Goal: Information Seeking & Learning: Learn about a topic

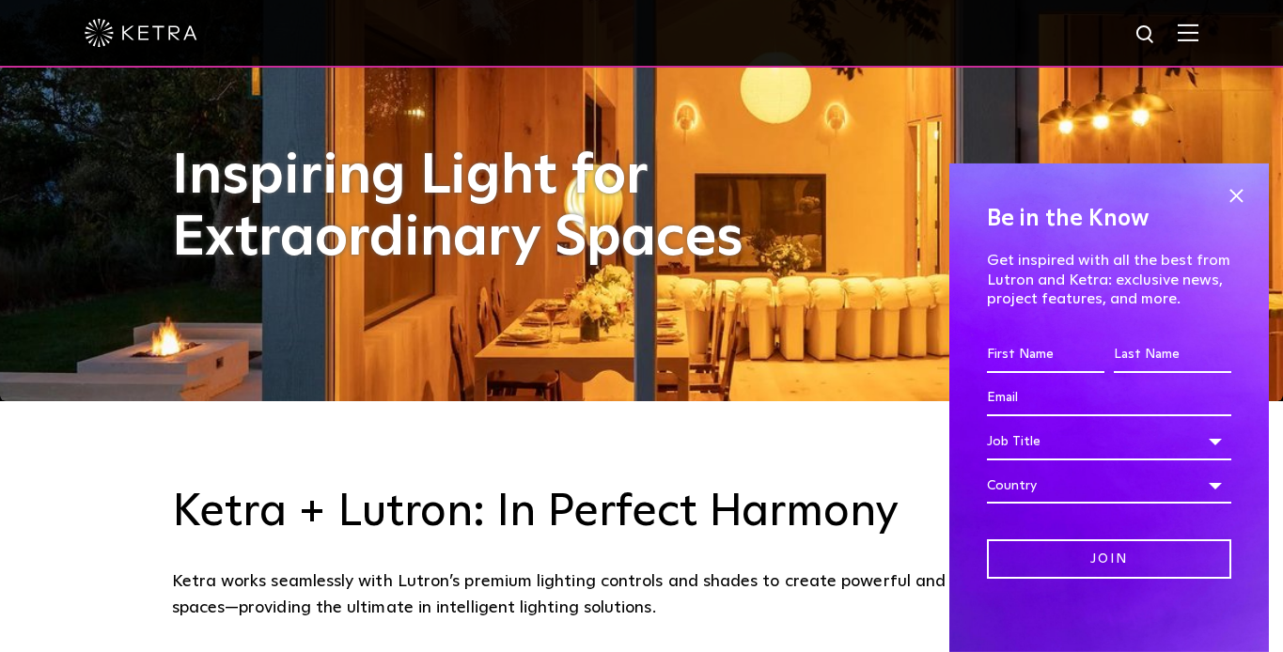
scroll to position [273, 0]
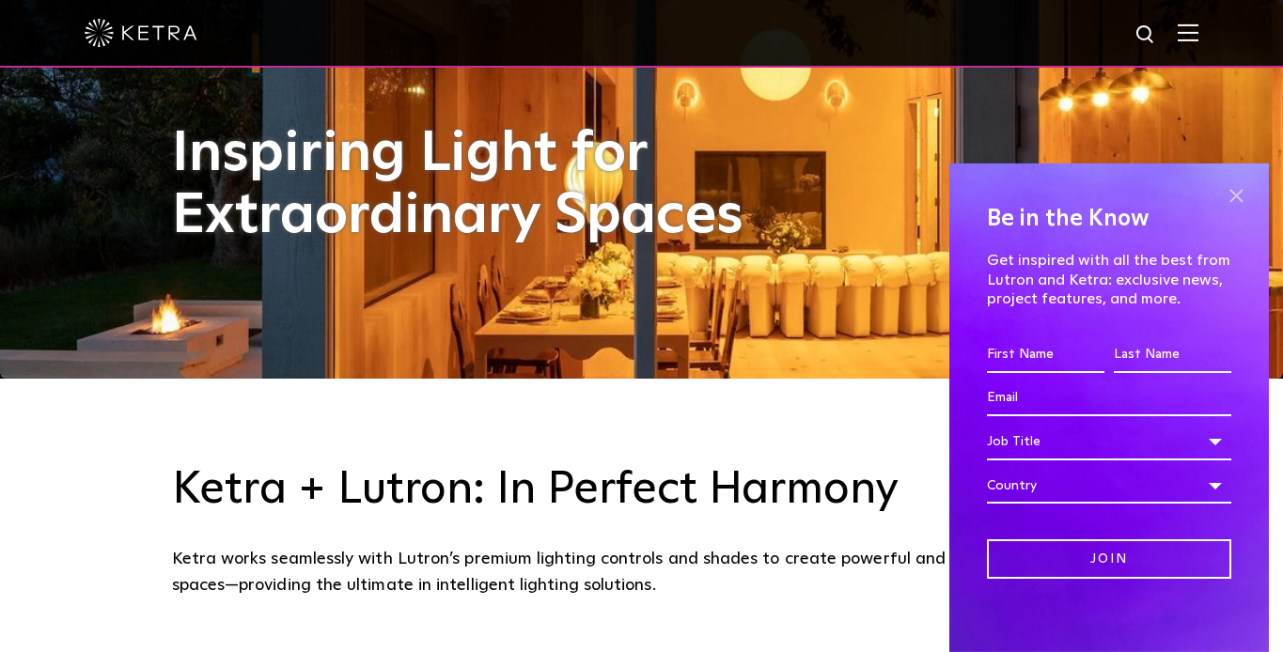
click at [1231, 197] on span at bounding box center [1235, 196] width 28 height 28
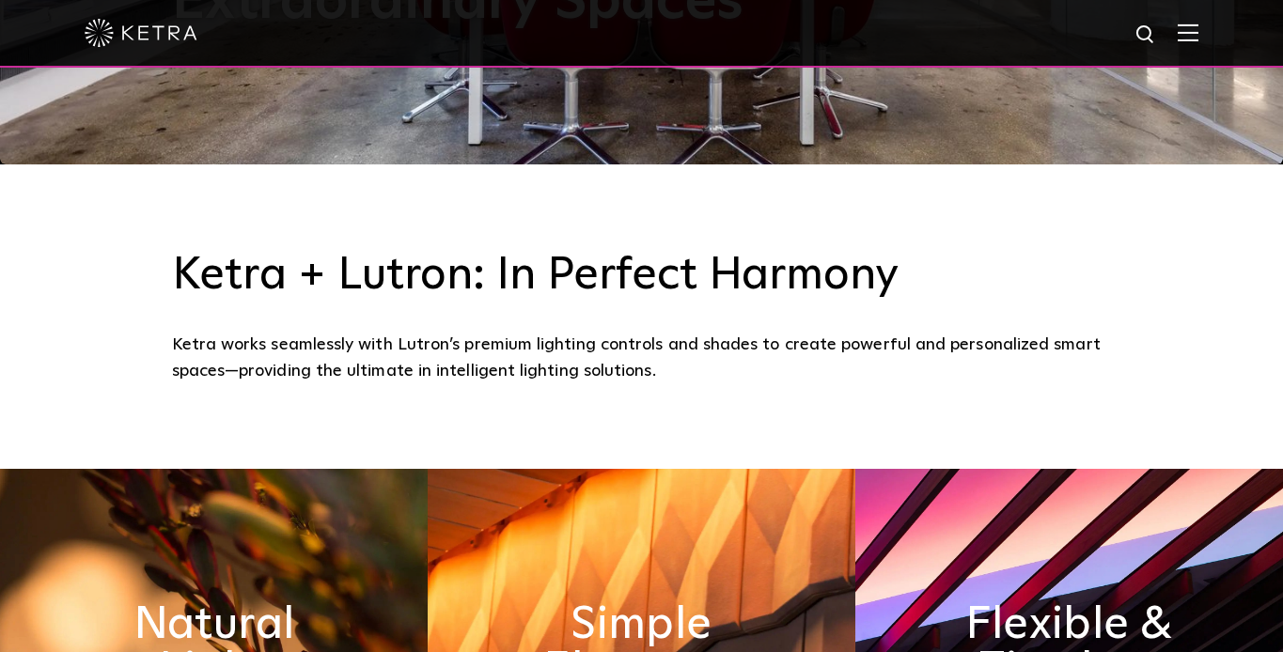
scroll to position [0, 0]
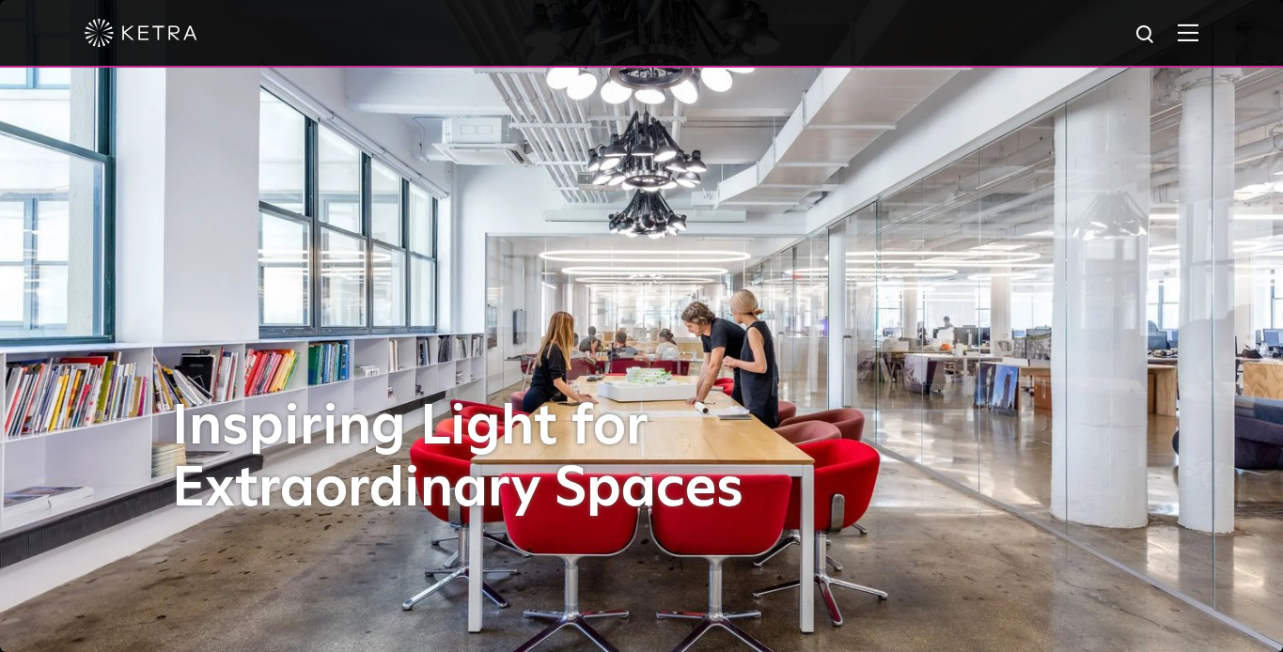
click at [1190, 33] on img at bounding box center [1187, 32] width 21 height 18
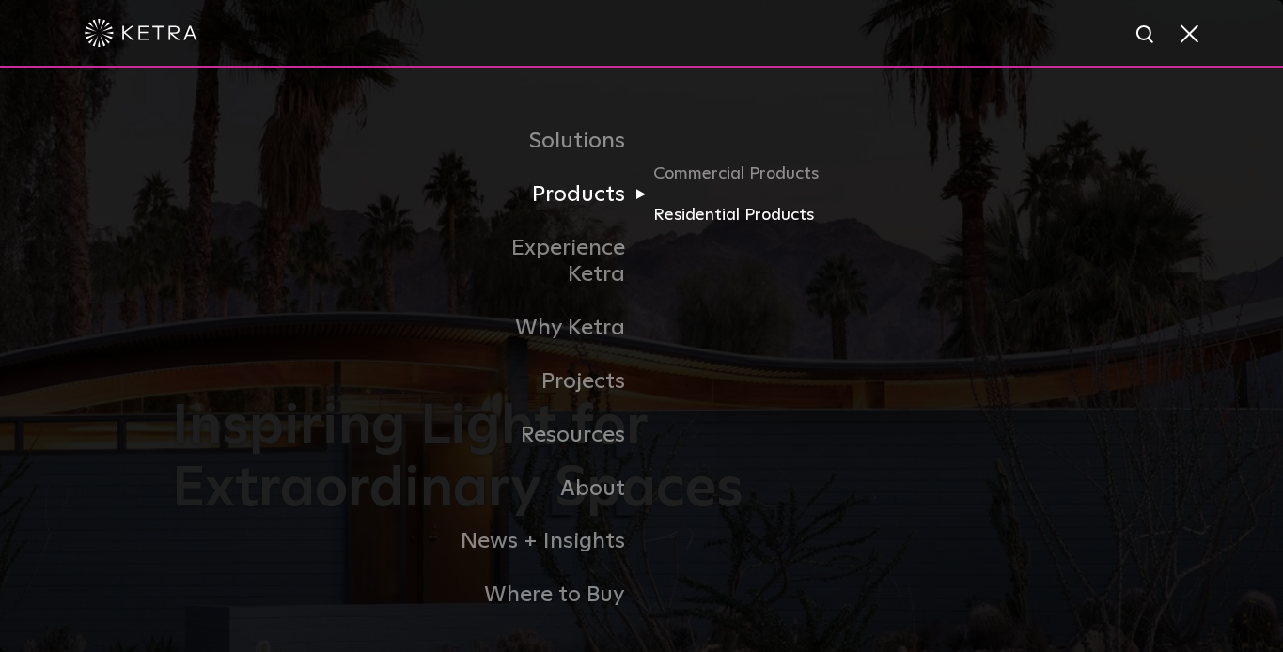
click at [713, 217] on link "Residential Products" at bounding box center [743, 215] width 180 height 27
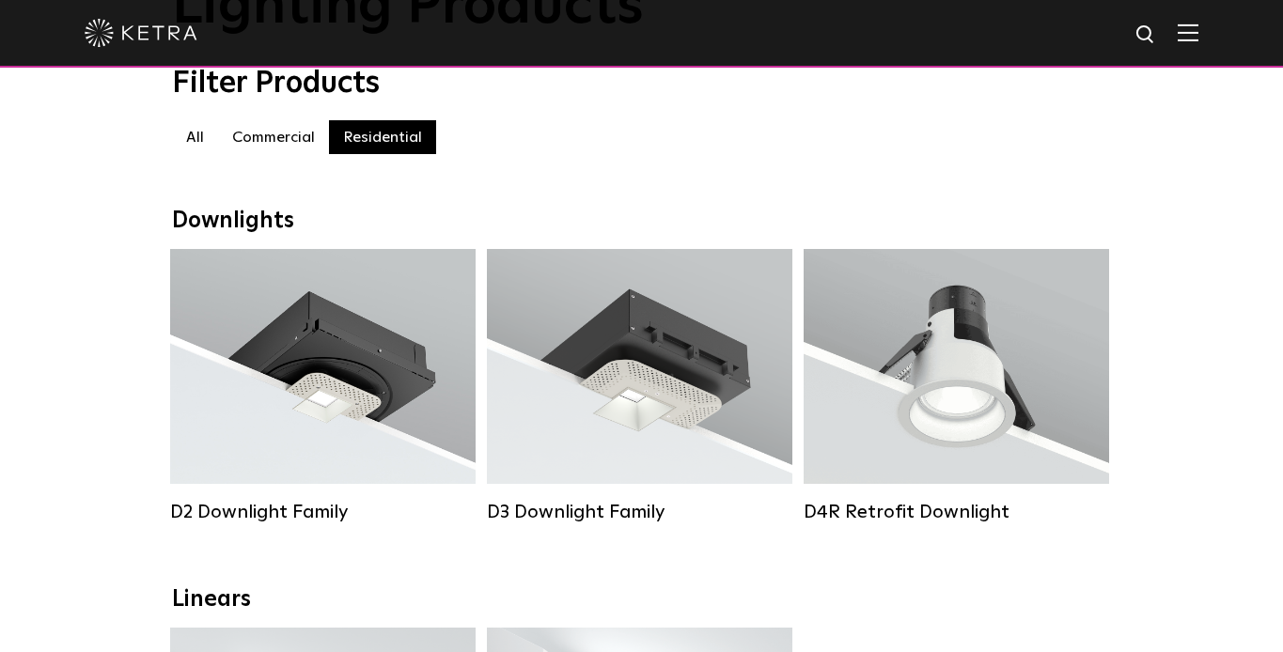
scroll to position [257, 0]
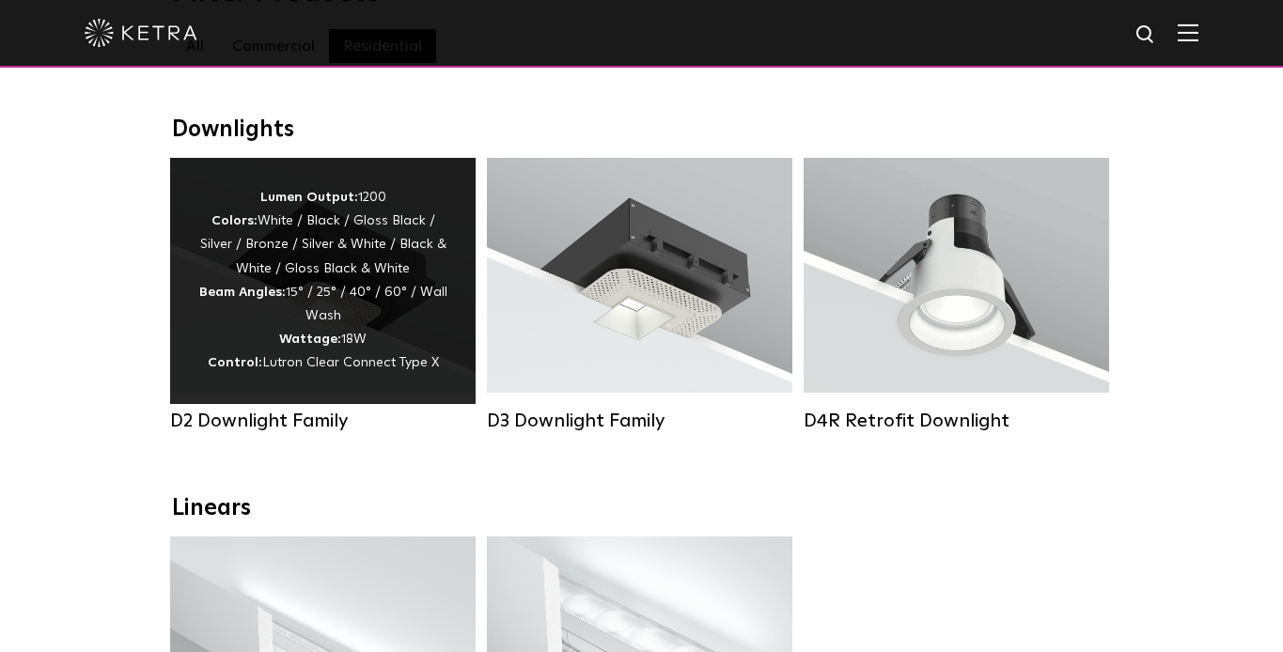
click at [338, 361] on span "Lutron Clear Connect Type X" at bounding box center [350, 362] width 177 height 13
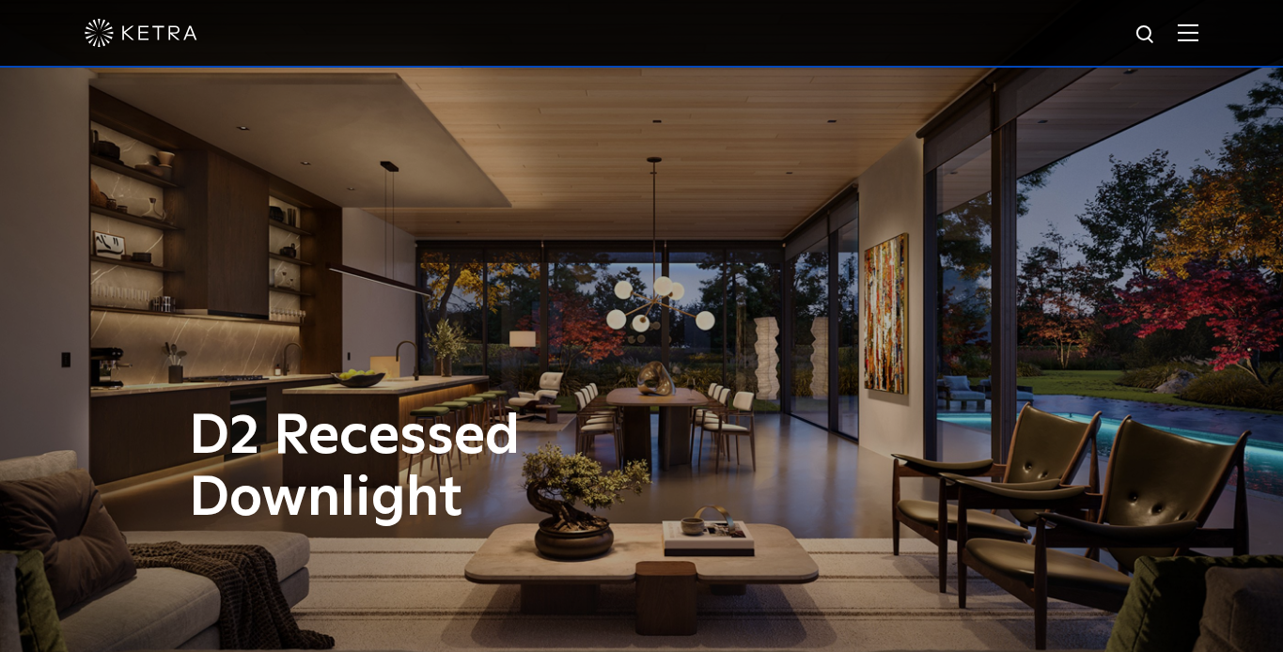
scroll to position [97, 0]
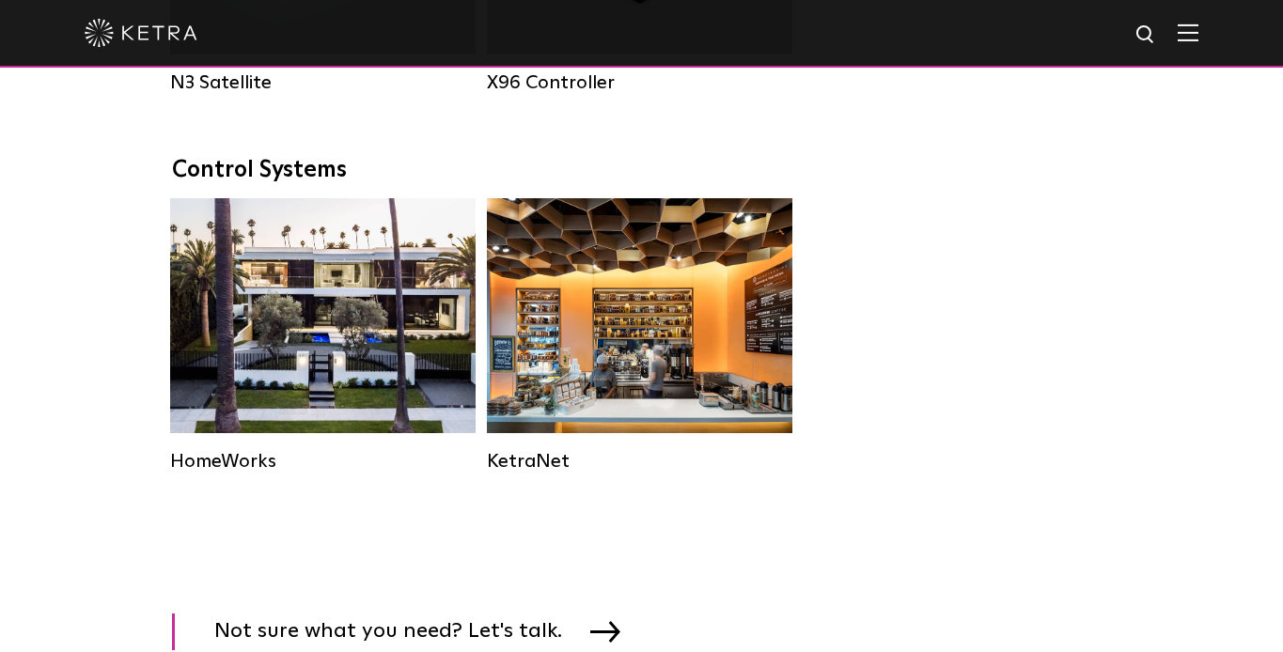
scroll to position [2413, 0]
